Goal: Contribute content

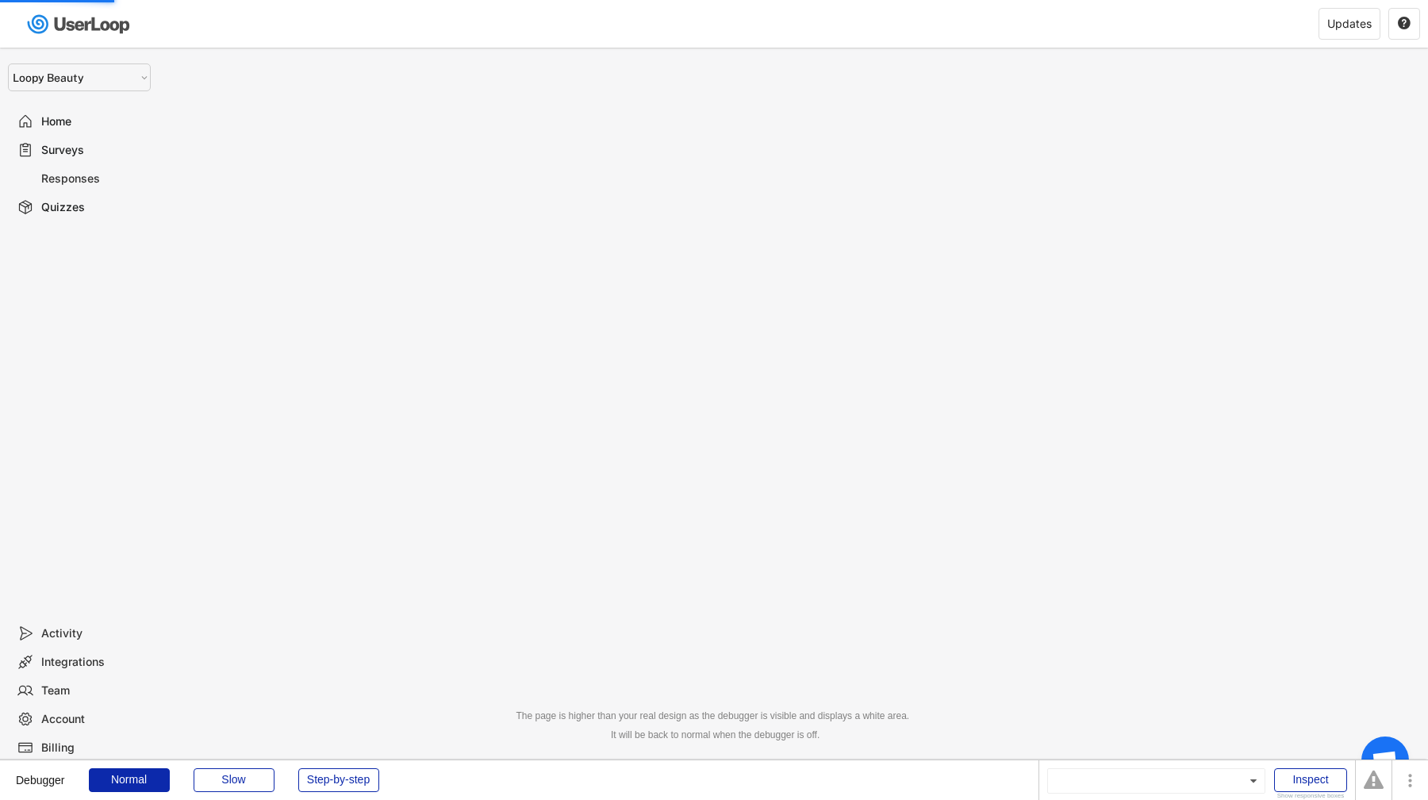
select select ""1348695171700984260__LOOKUP__1621425969652x687239840058835000""
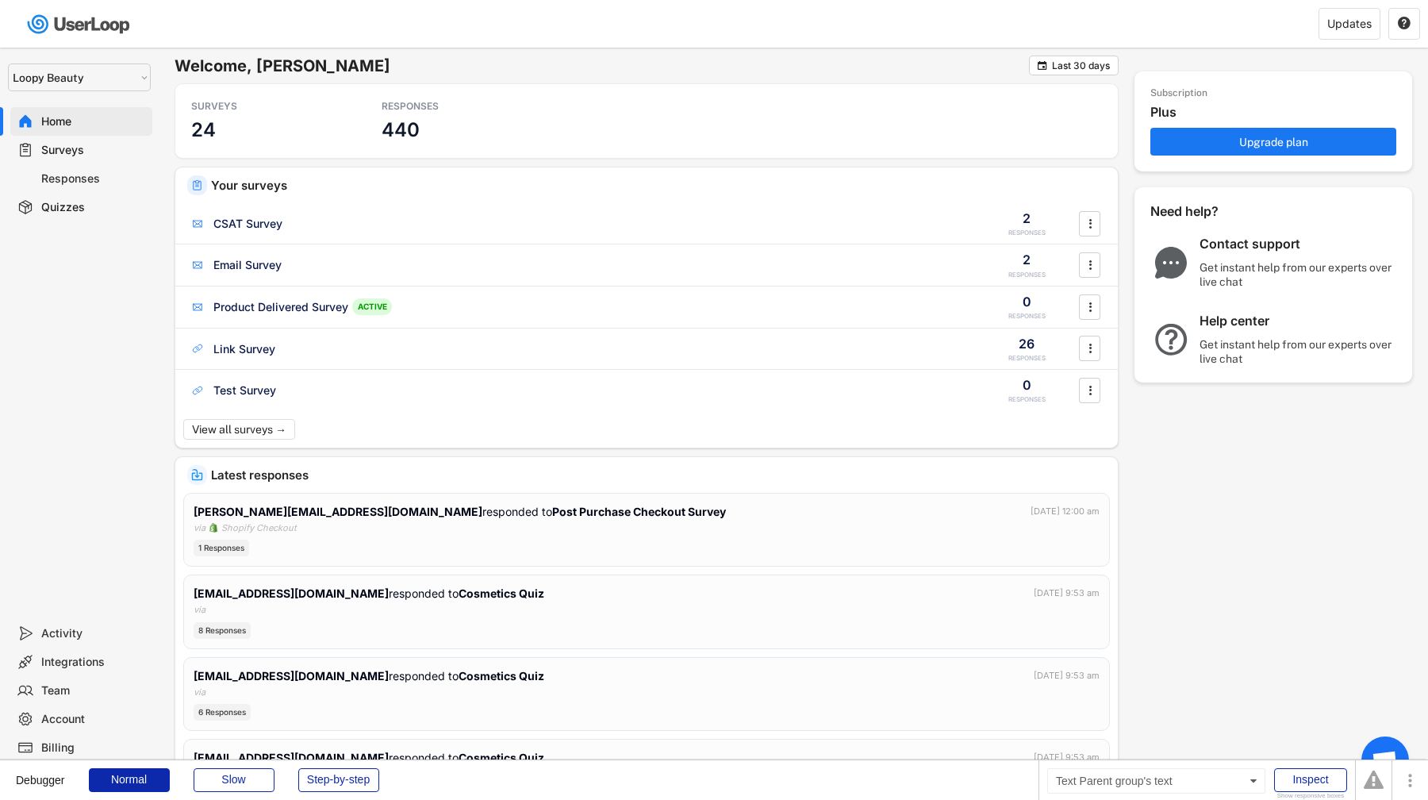
click at [117, 211] on div "Quizzes" at bounding box center [93, 207] width 105 height 15
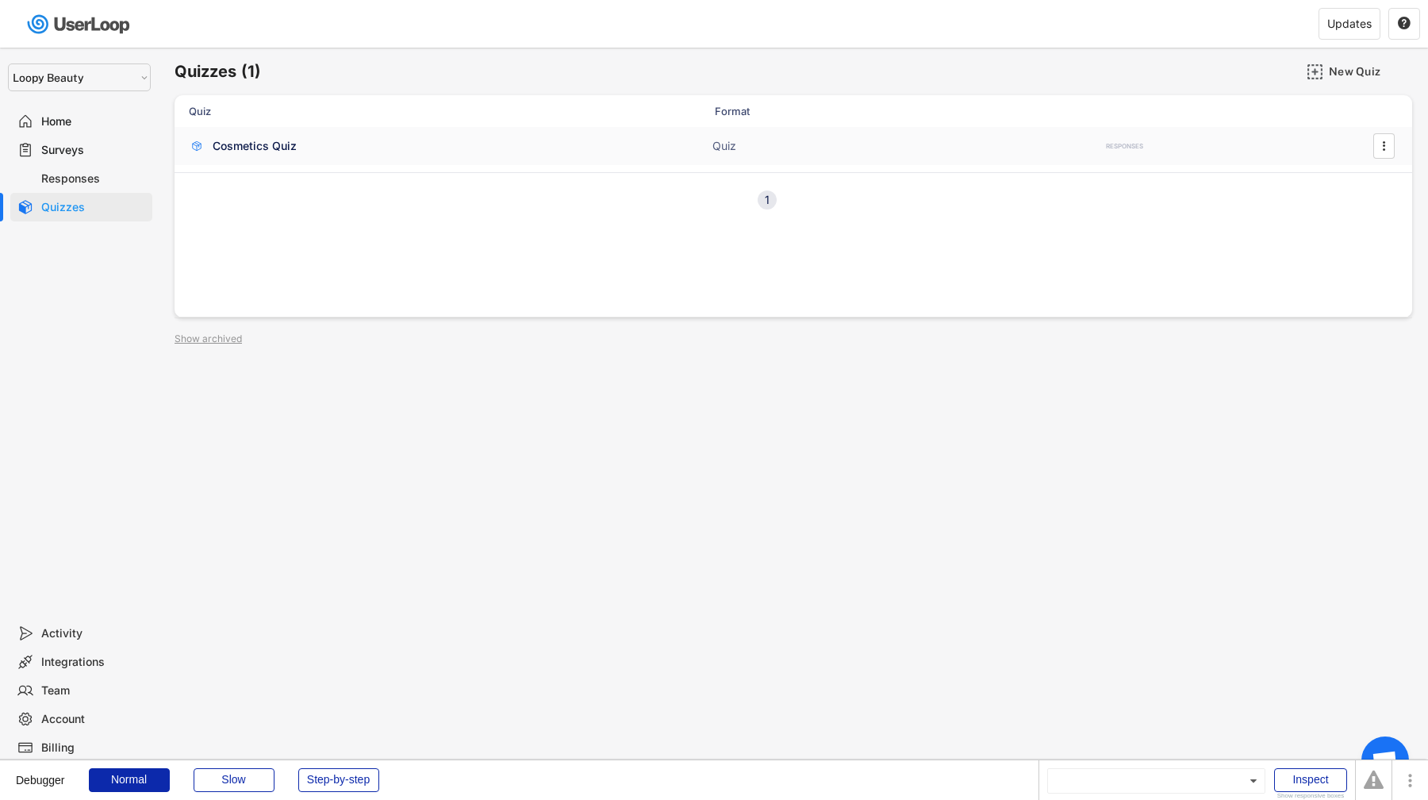
click at [322, 135] on div "Cosmetics Quiz Quiz RESPONSES " at bounding box center [794, 146] width 1238 height 38
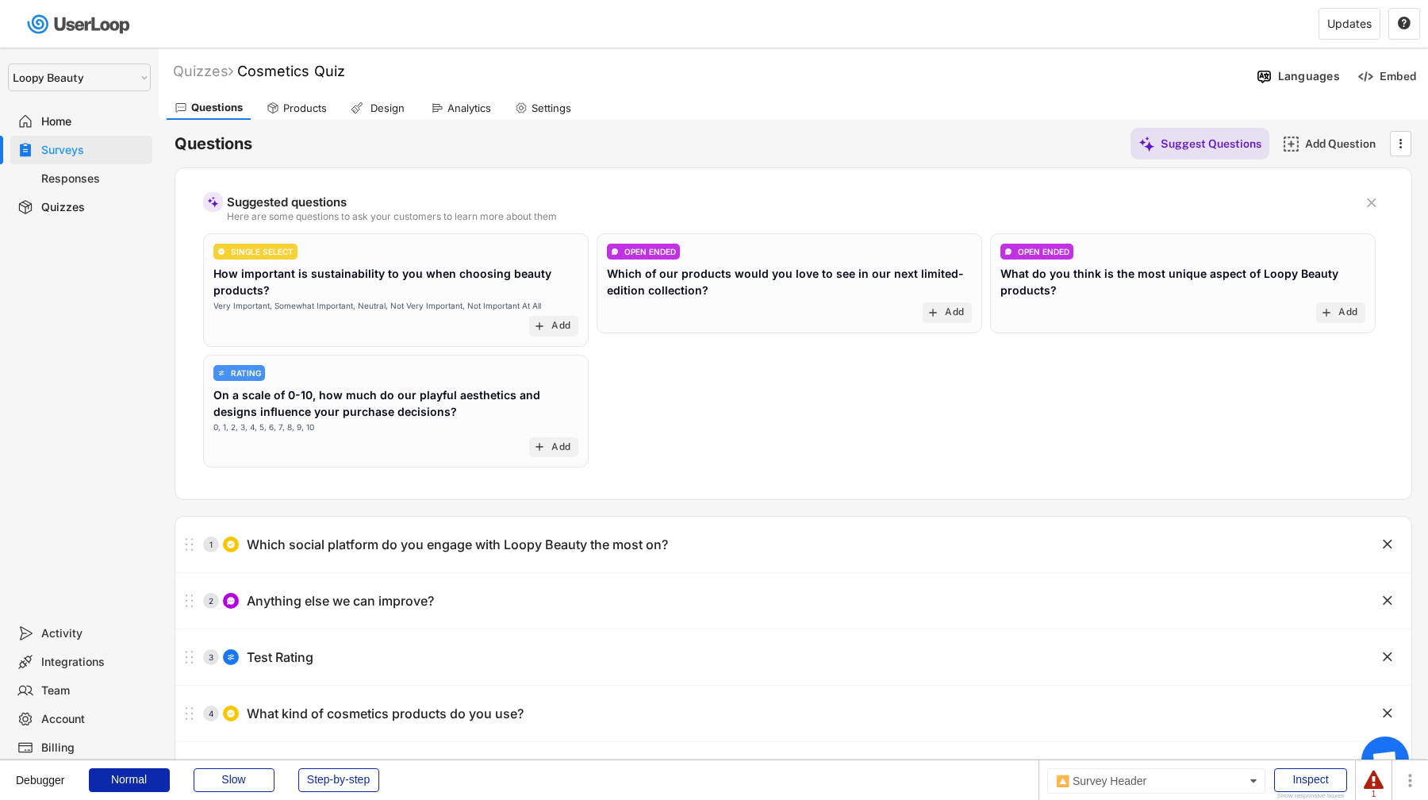
click at [316, 114] on div "Products" at bounding box center [297, 108] width 76 height 24
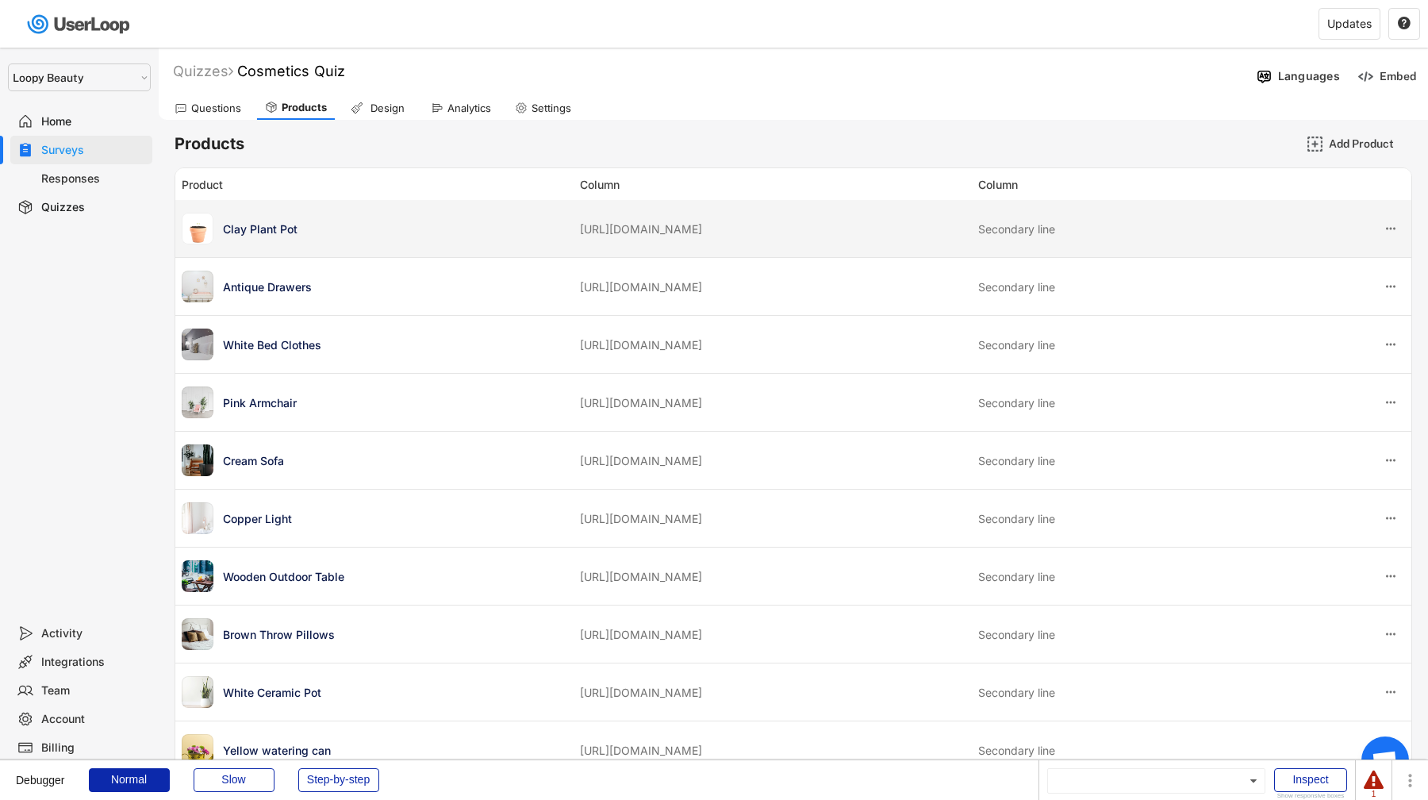
click at [543, 247] on div "Clay Plant Pot [URL][DOMAIN_NAME] Secondary line" at bounding box center [793, 228] width 1236 height 57
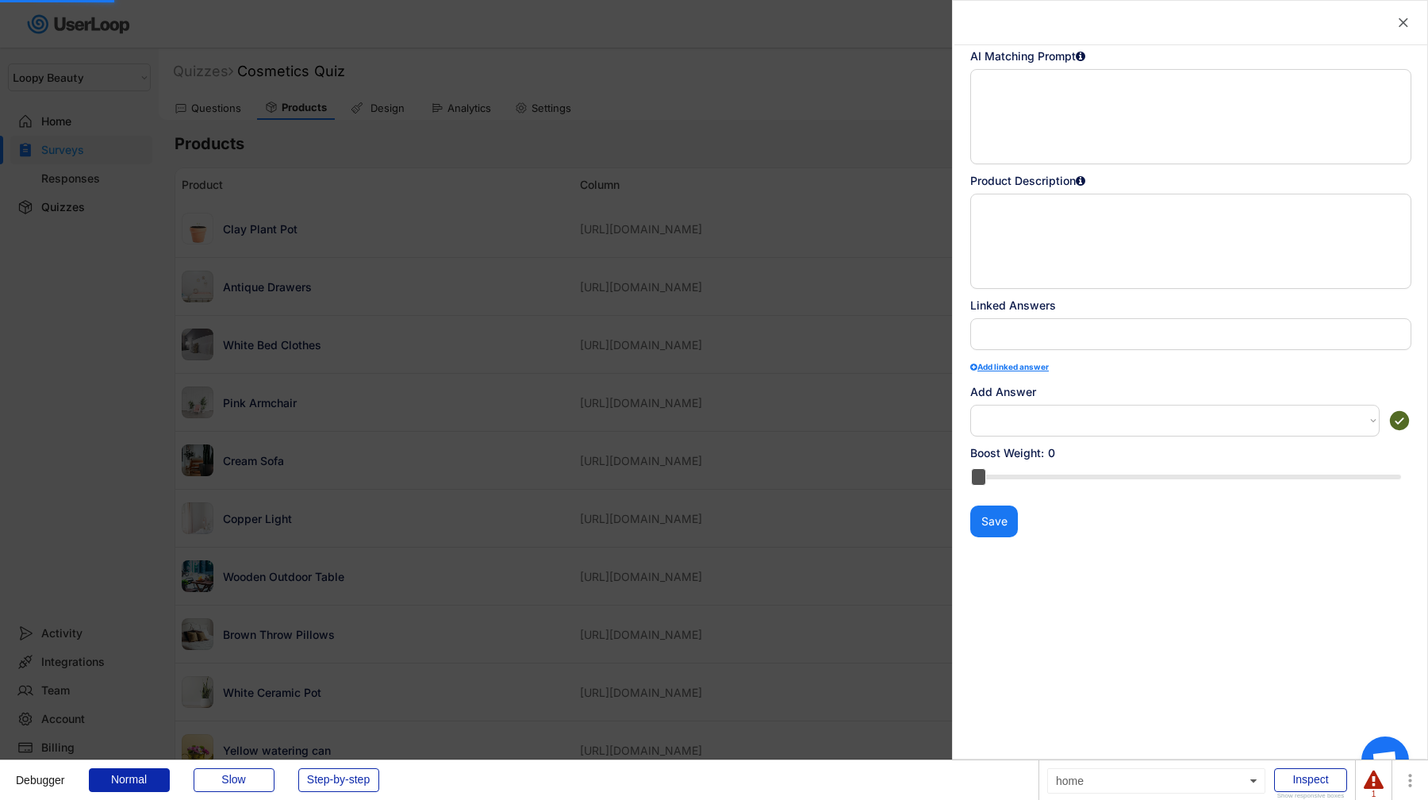
select select
type textarea "Classic blown clay pot for plants"
select select ""PLACEHOLDER_1427118222253""
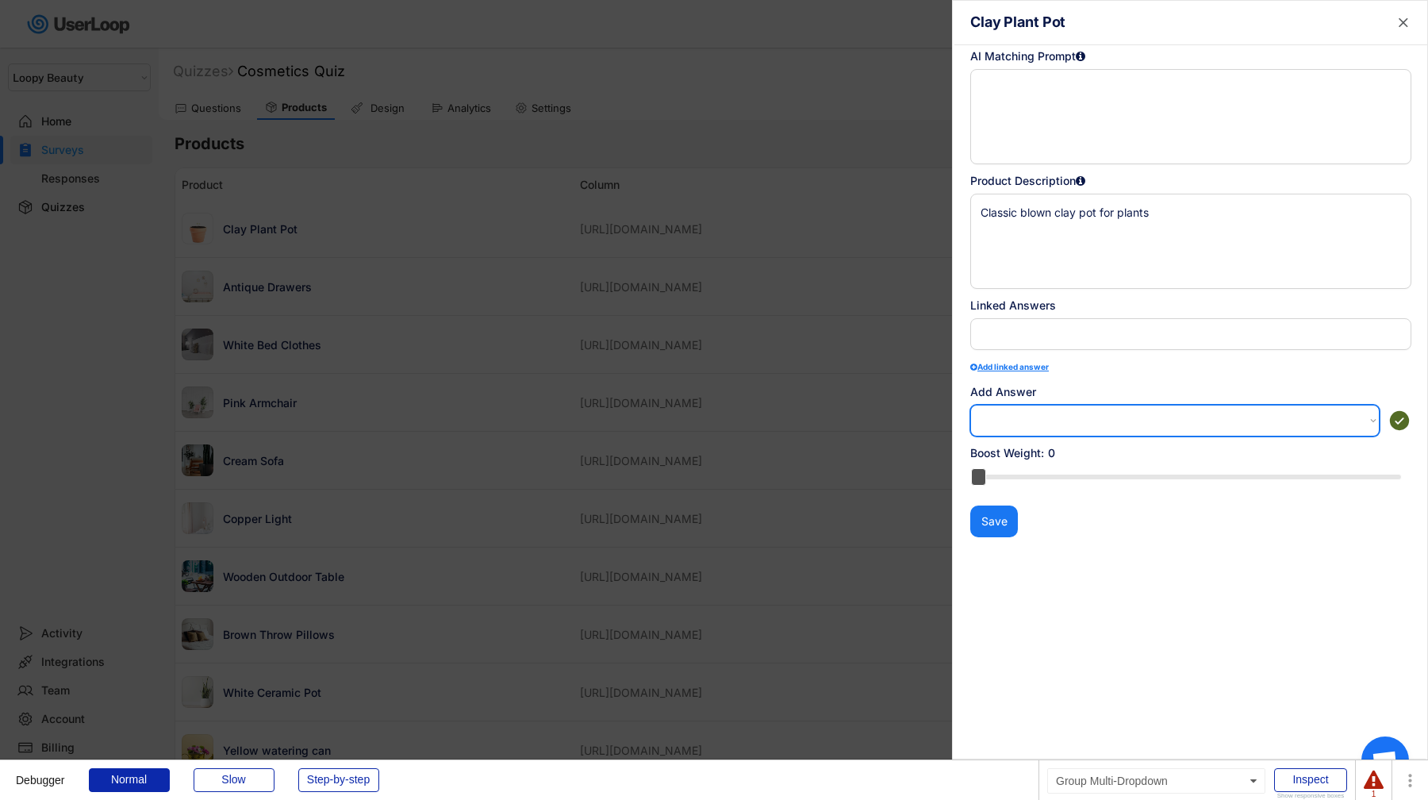
click at [1137, 421] on select "How often do you do gardening? | Never How often do you do gardening? | Rarely …" at bounding box center [1174, 421] width 409 height 32
click at [1137, 422] on select "How often do you do gardening? | Never How often do you do gardening? | Rarely …" at bounding box center [1174, 421] width 409 height 32
click at [1393, 421] on use at bounding box center [1400, 421] width 24 height 24
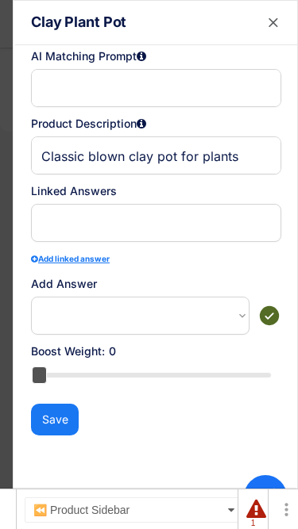
click at [273, 315] on use at bounding box center [269, 316] width 24 height 24
